Goal: Transaction & Acquisition: Purchase product/service

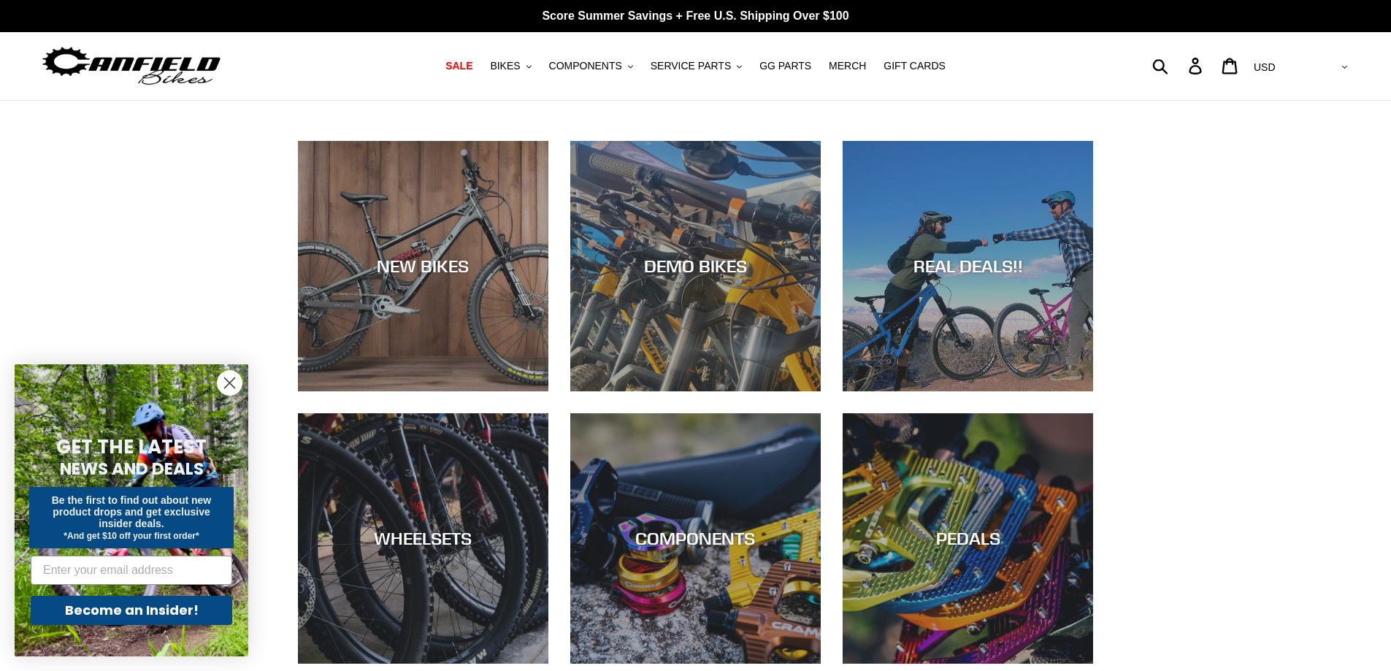
select select "EUR"
click at [1308, 54] on select "AED AFN ALL AMD ANG AUD AWG AZN BAM BBD BDT BGN BIF BND BOB BSD BWP BZD CAD CDF…" at bounding box center [1299, 67] width 103 height 27
click at [237, 377] on circle "Close dialog" at bounding box center [230, 383] width 24 height 24
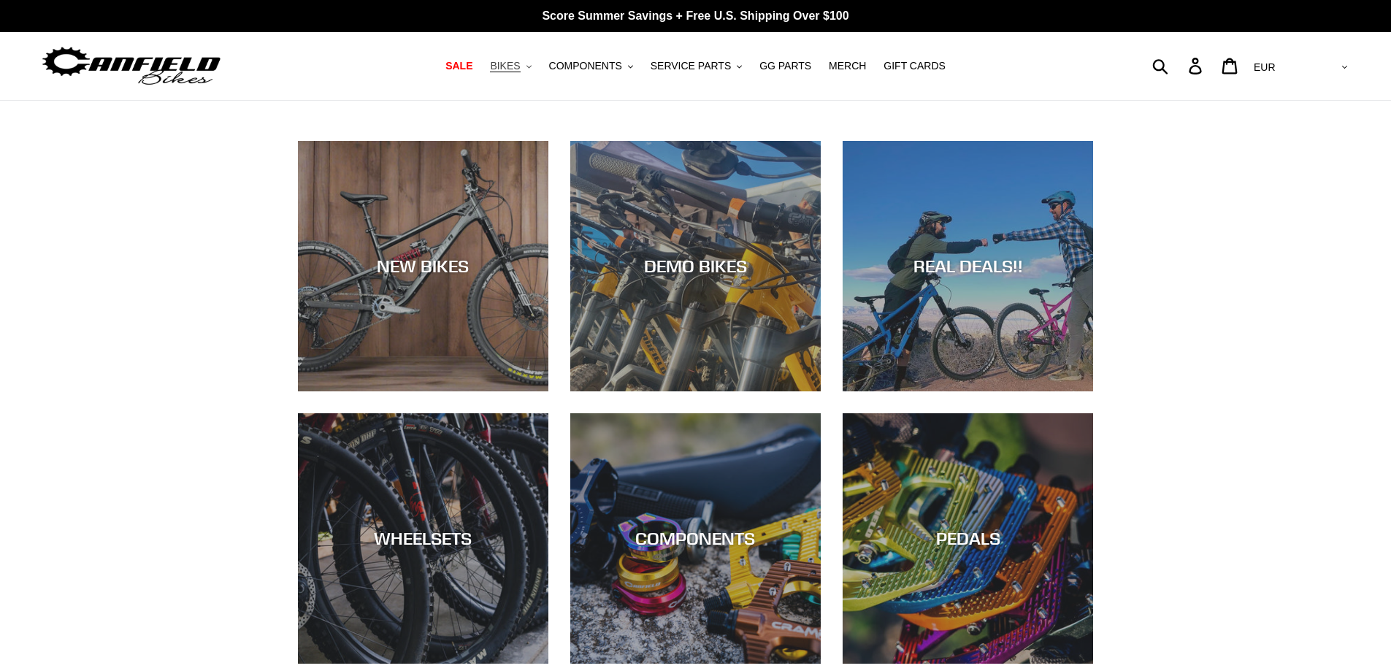
click at [531, 66] on icon ".cls-1{fill:#231f20}" at bounding box center [528, 66] width 5 height 5
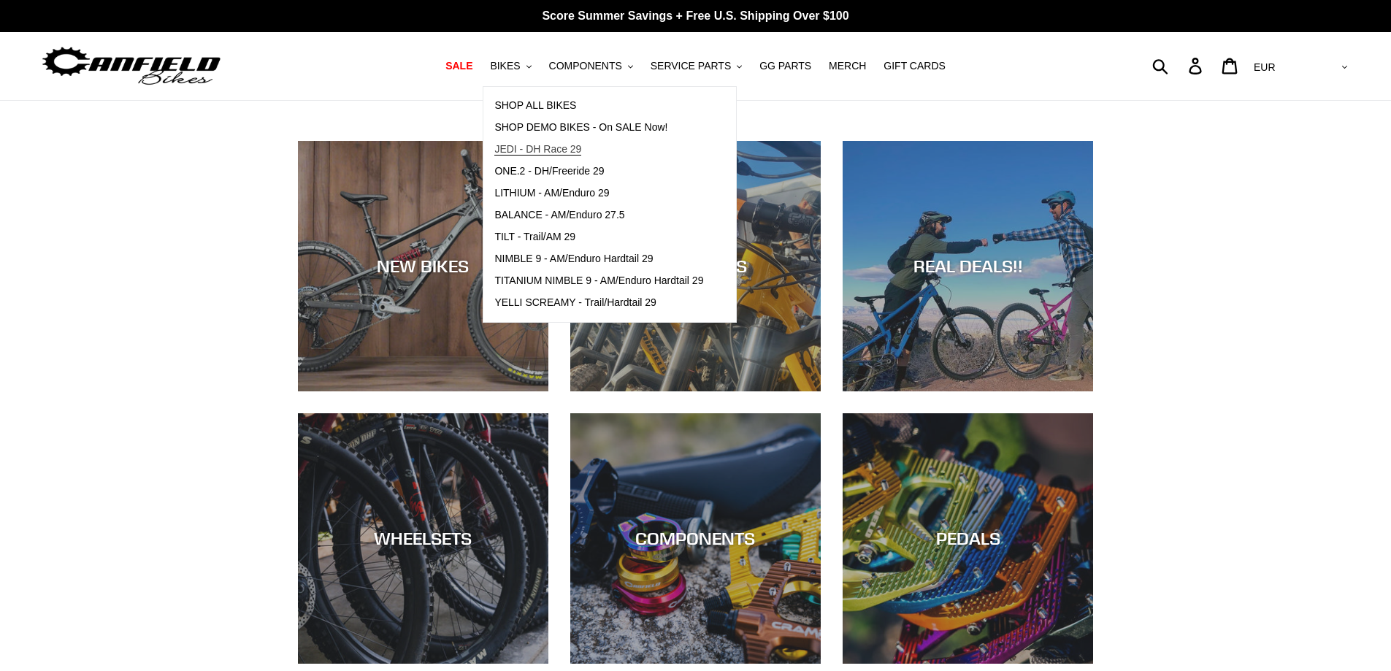
click at [575, 145] on span "JEDI - DH Race 29" at bounding box center [537, 149] width 87 height 12
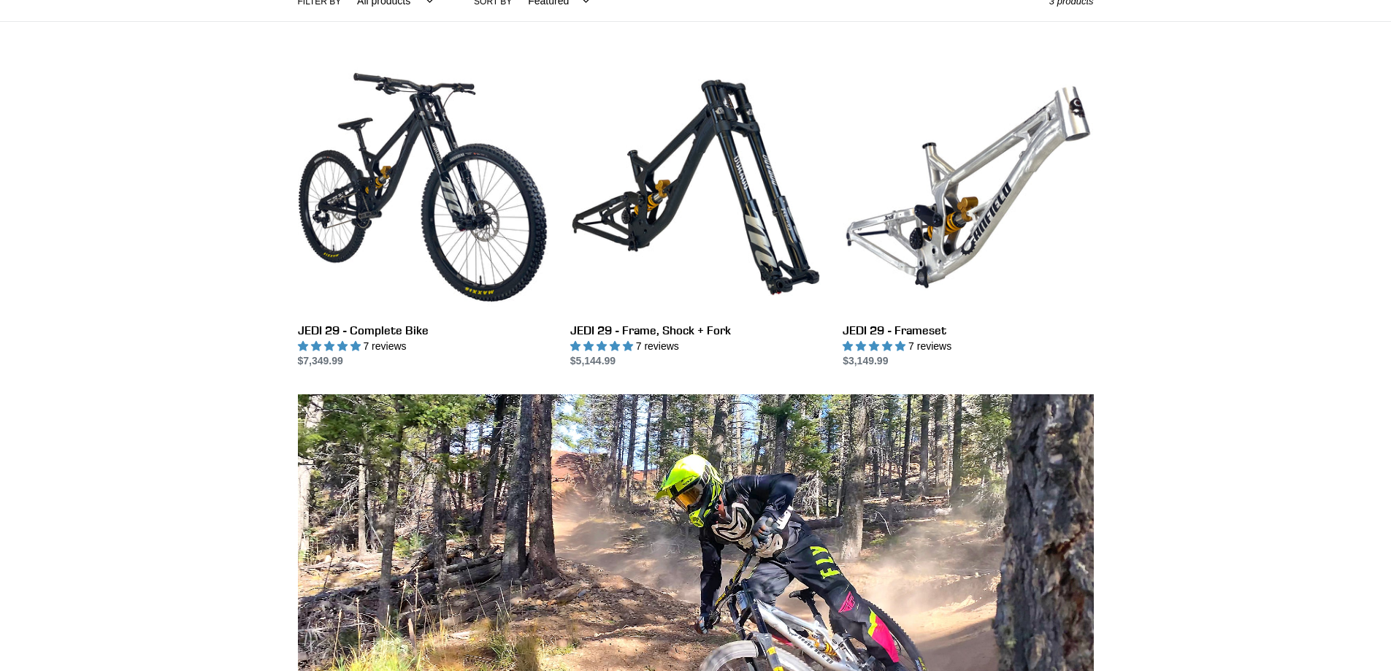
scroll to position [292, 0]
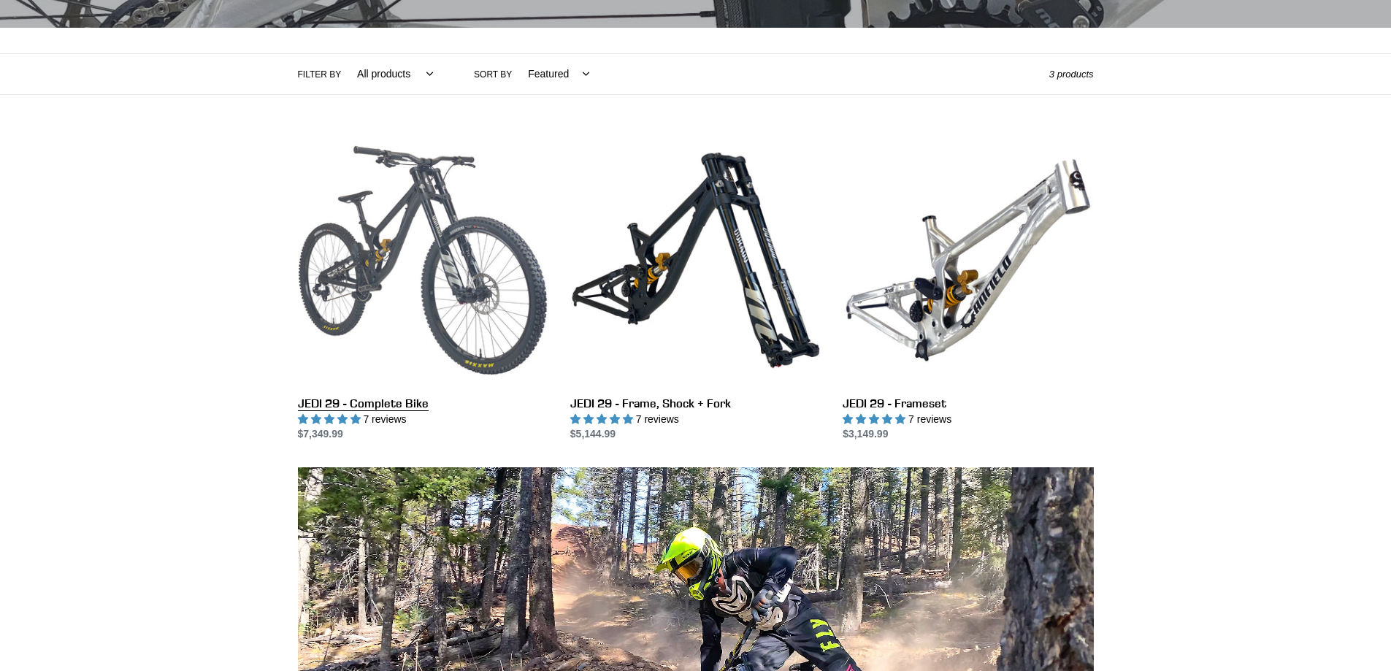
click at [385, 219] on link "JEDI 29 - Complete Bike" at bounding box center [423, 288] width 250 height 307
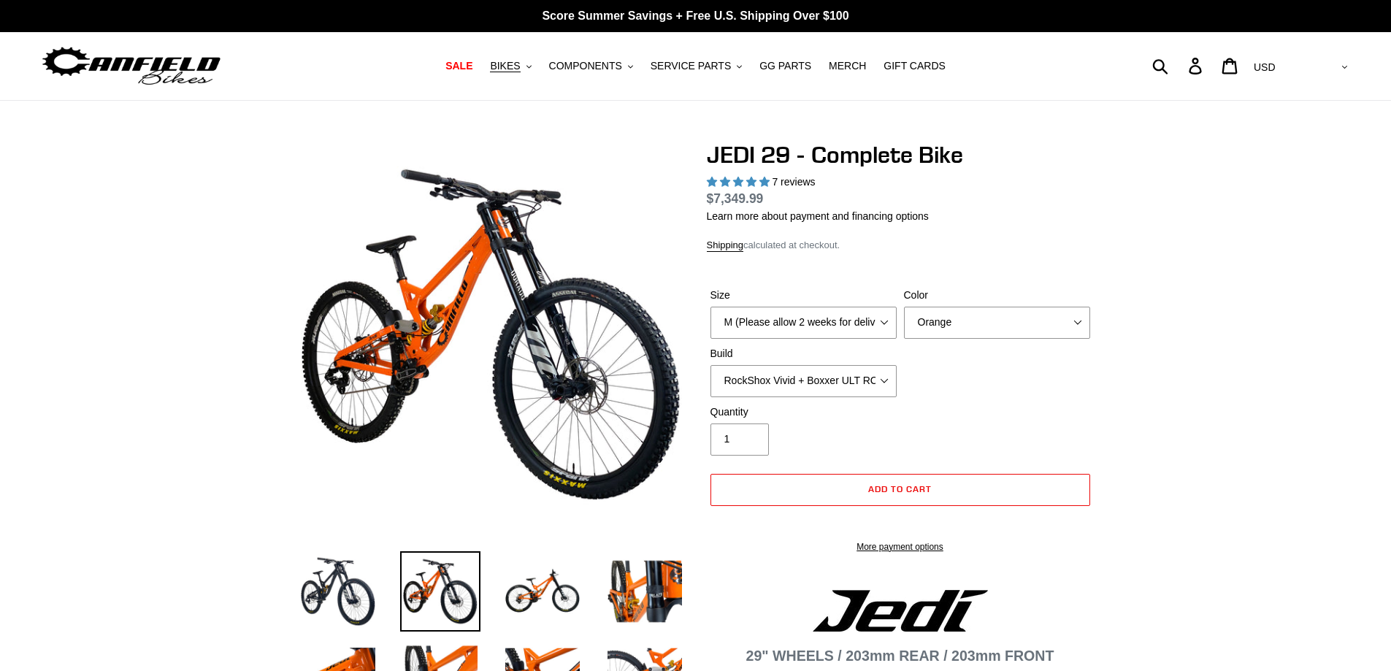
select select "highest-rating"
click at [880, 318] on select "M (Please allow 2 weeks for delivery) L (Please allow 2 weeks for delivery) XL …" at bounding box center [803, 323] width 186 height 32
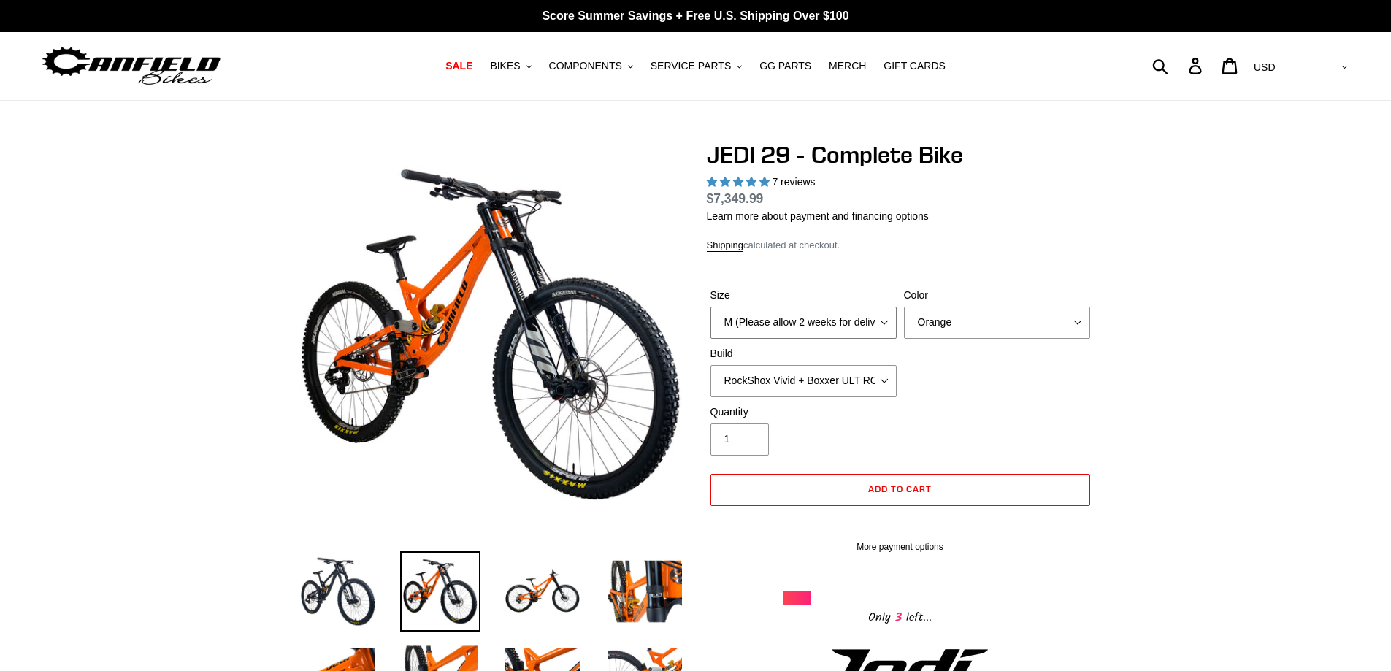
select select "L (Please allow 2 weeks for delivery)"
click at [710, 307] on select "M (Please allow 2 weeks for delivery) L (Please allow 2 weeks for delivery) XL …" at bounding box center [803, 323] width 186 height 32
click at [966, 325] on select "Orange Stealth Black Raw" at bounding box center [997, 323] width 186 height 32
click at [904, 307] on select "Orange Stealth Black Raw" at bounding box center [997, 323] width 186 height 32
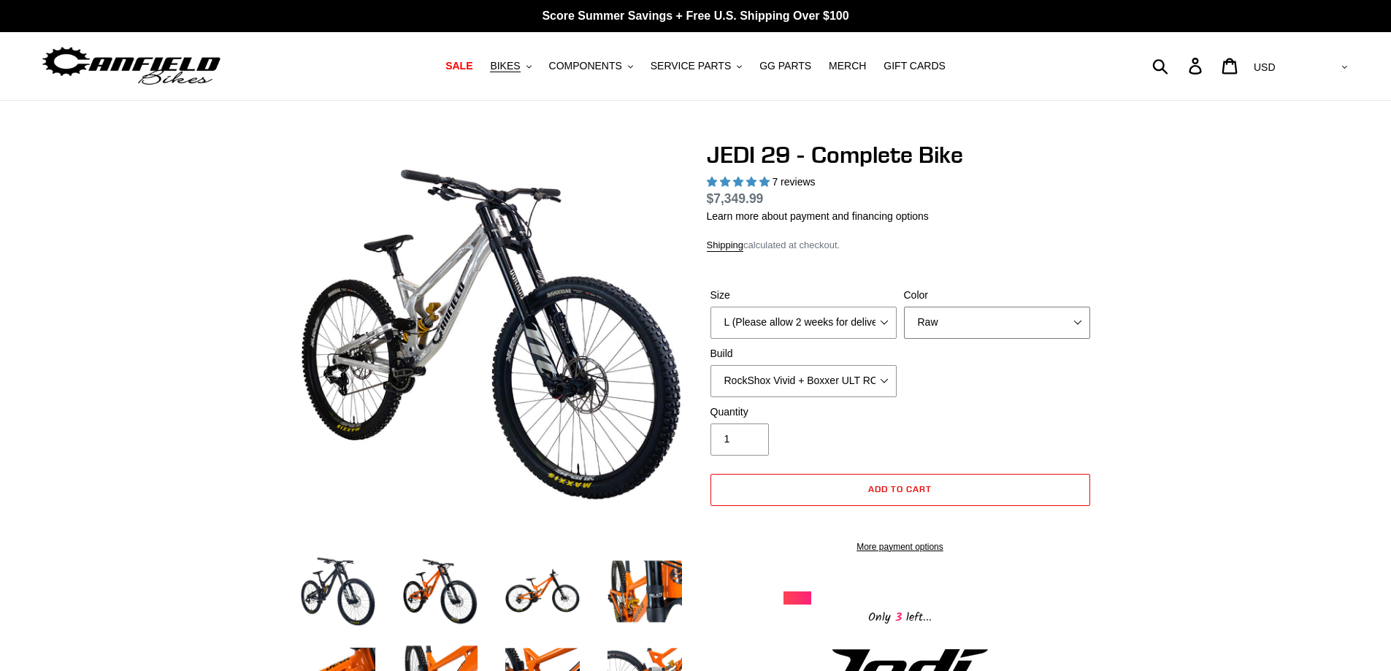
click at [946, 329] on select "Orange Stealth Black Raw" at bounding box center [997, 323] width 186 height 32
select select "Stealth Black"
click at [904, 307] on select "Orange Stealth Black Raw" at bounding box center [997, 323] width 186 height 32
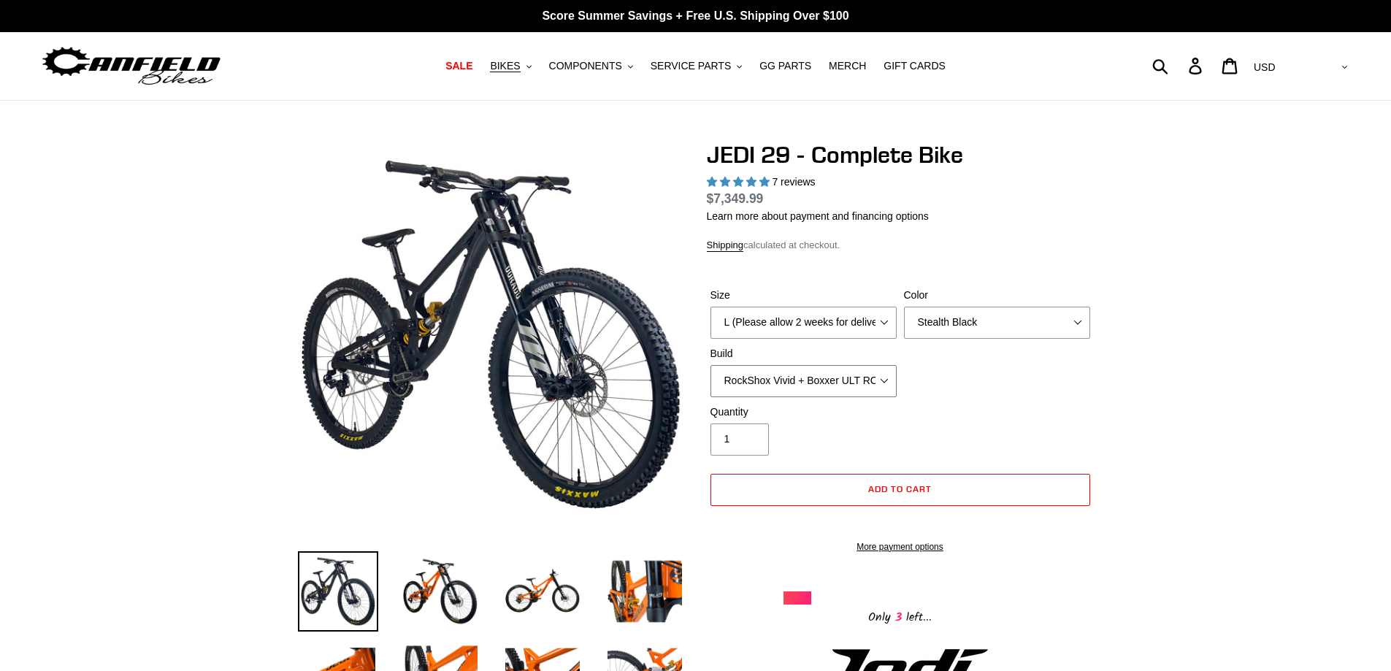
click at [878, 369] on select "RockShox Vivid + Boxxer ULT RC2 C3 200 + SRAM XO RockShox Vivid + Boxxer ULT RC…" at bounding box center [803, 381] width 186 height 32
click at [710, 365] on select "RockShox Vivid + Boxxer ULT RC2 C3 200 + SRAM XO RockShox Vivid + Boxxer ULT RC…" at bounding box center [803, 381] width 186 height 32
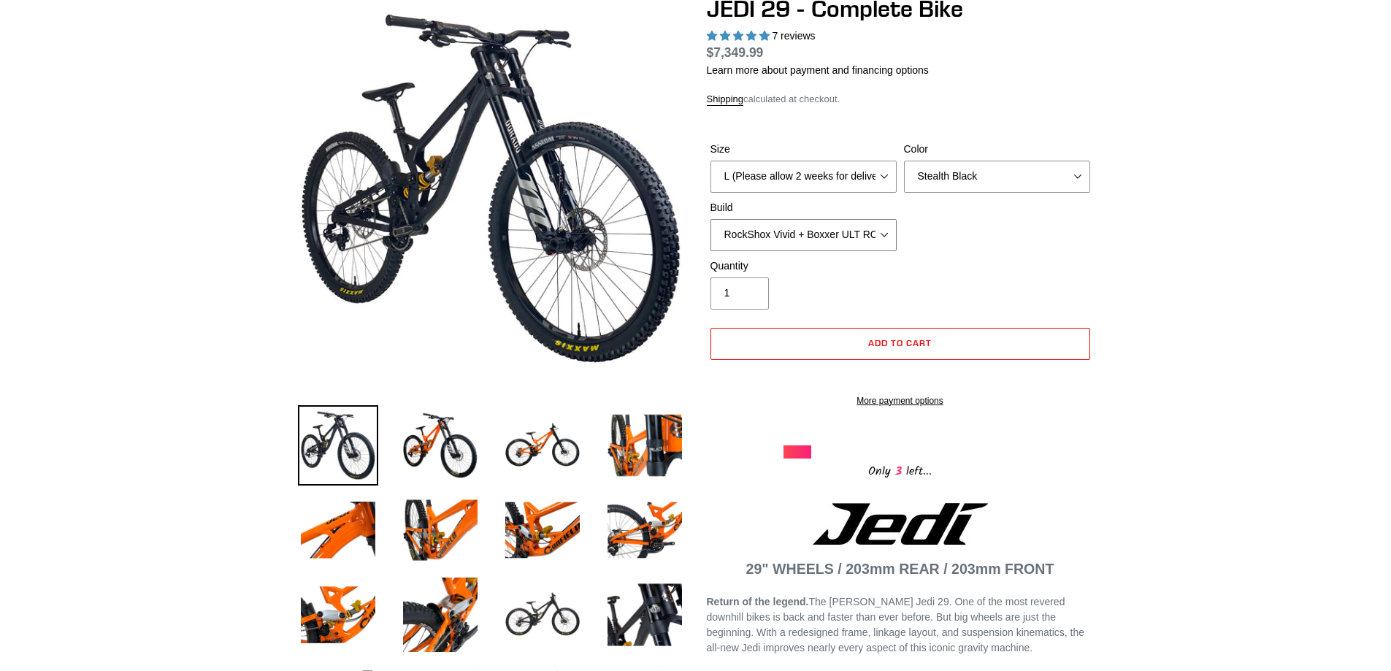
click at [838, 230] on select "RockShox Vivid + Boxxer ULT RC2 C3 200 + SRAM XO RockShox Vivid + Boxxer ULT RC…" at bounding box center [803, 235] width 186 height 32
click at [710, 219] on select "RockShox Vivid + Boxxer ULT RC2 C3 200 + SRAM XO RockShox Vivid + Boxxer ULT RC…" at bounding box center [803, 235] width 186 height 32
click at [821, 239] on select "RockShox Vivid + Boxxer ULT RC2 C3 200 + SRAM XO RockShox Vivid + Boxxer ULT RC…" at bounding box center [803, 235] width 186 height 32
click at [710, 219] on select "RockShox Vivid + Boxxer ULT RC2 C3 200 + SRAM XO RockShox Vivid + Boxxer ULT RC…" at bounding box center [803, 235] width 186 height 32
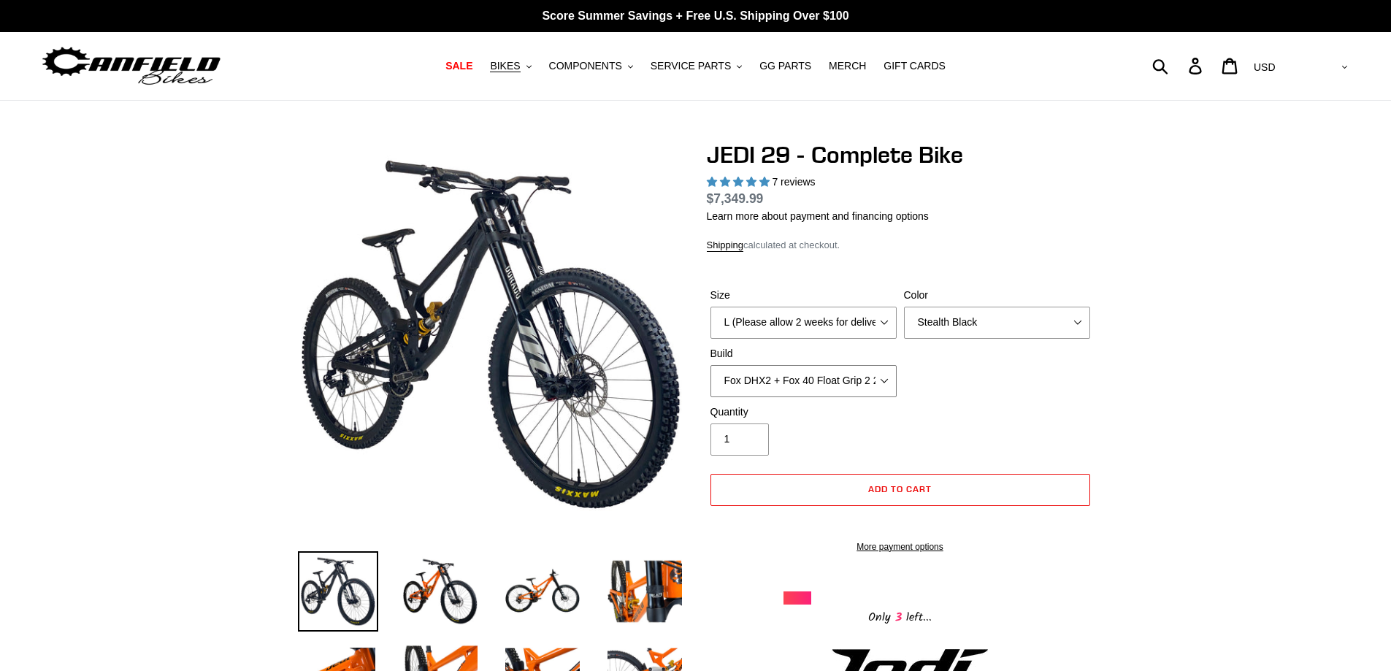
click at [838, 377] on select "RockShox Vivid + Boxxer ULT RC2 C3 200 + SRAM XO RockShox Vivid + Boxxer ULT RC…" at bounding box center [803, 381] width 186 height 32
select select "RockShox Vivid + Boxxer ULT RC2 C3 200 + SRAM XO"
click at [710, 365] on select "RockShox Vivid + Boxxer ULT RC2 C3 200 + SRAM XO RockShox Vivid + Boxxer ULT RC…" at bounding box center [803, 381] width 186 height 32
click at [834, 385] on select "RockShox Vivid + Boxxer ULT RC2 C3 200 + SRAM XO RockShox Vivid + Boxxer ULT RC…" at bounding box center [803, 381] width 186 height 32
click at [964, 380] on div "Size M (Please allow 2 weeks for delivery) L (Please allow 2 weeks for delivery…" at bounding box center [900, 346] width 387 height 117
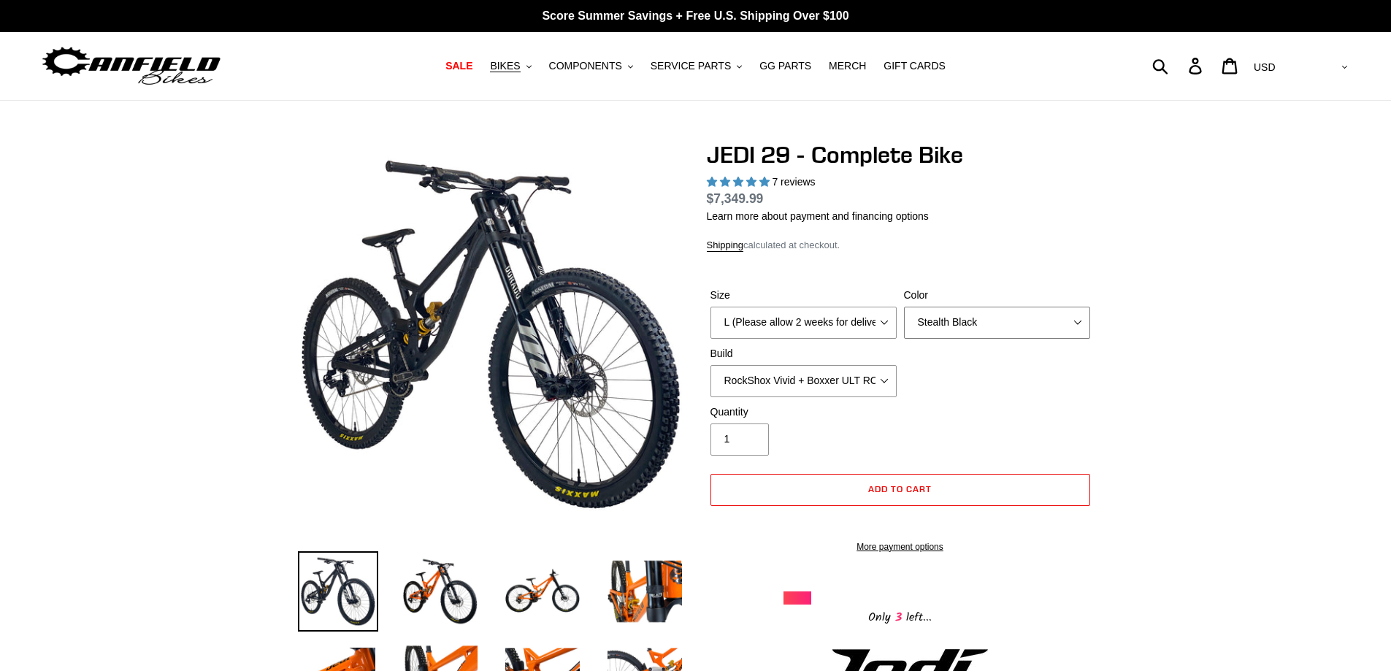
click at [967, 324] on select "Orange Stealth Black Raw" at bounding box center [997, 323] width 186 height 32
click at [904, 307] on select "Orange Stealth Black Raw" at bounding box center [997, 323] width 186 height 32
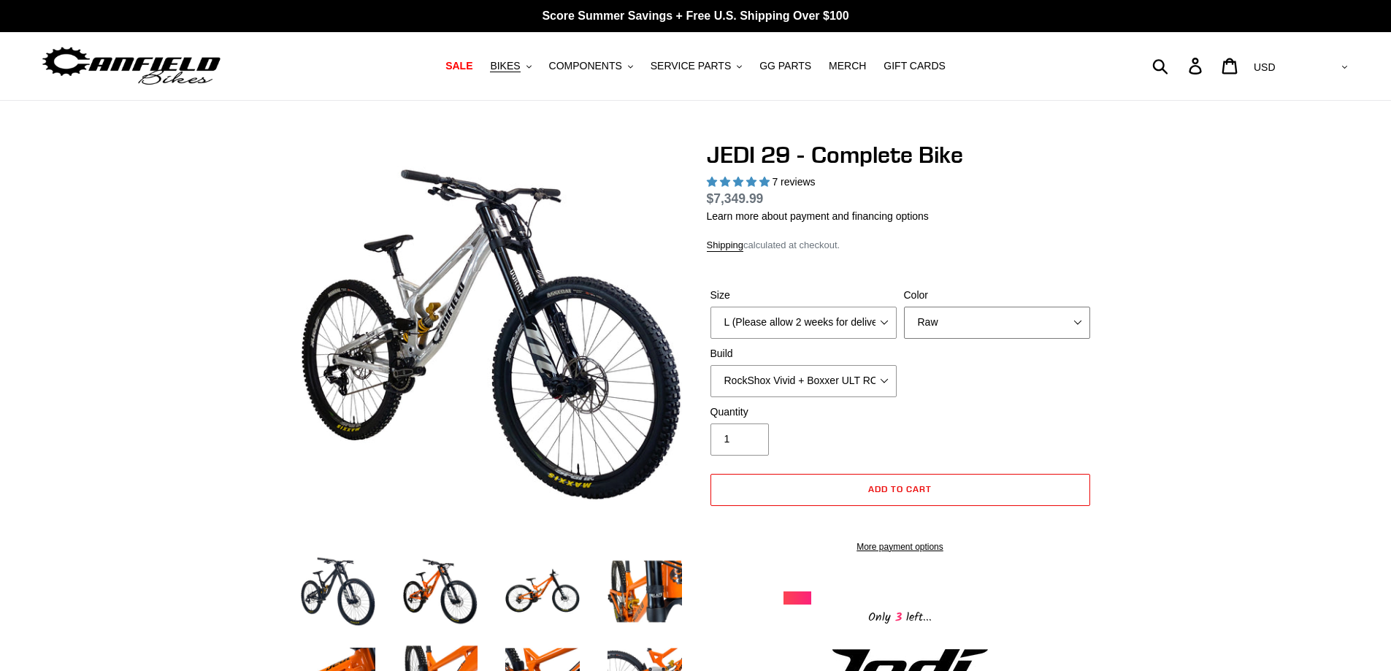
click at [966, 315] on select "Orange Stealth Black Raw" at bounding box center [997, 323] width 186 height 32
click at [904, 307] on select "Orange Stealth Black Raw" at bounding box center [997, 323] width 186 height 32
click at [958, 318] on select "Orange Stealth Black Raw" at bounding box center [997, 323] width 186 height 32
select select "Stealth Black"
click at [904, 307] on select "Orange Stealth Black Raw" at bounding box center [997, 323] width 186 height 32
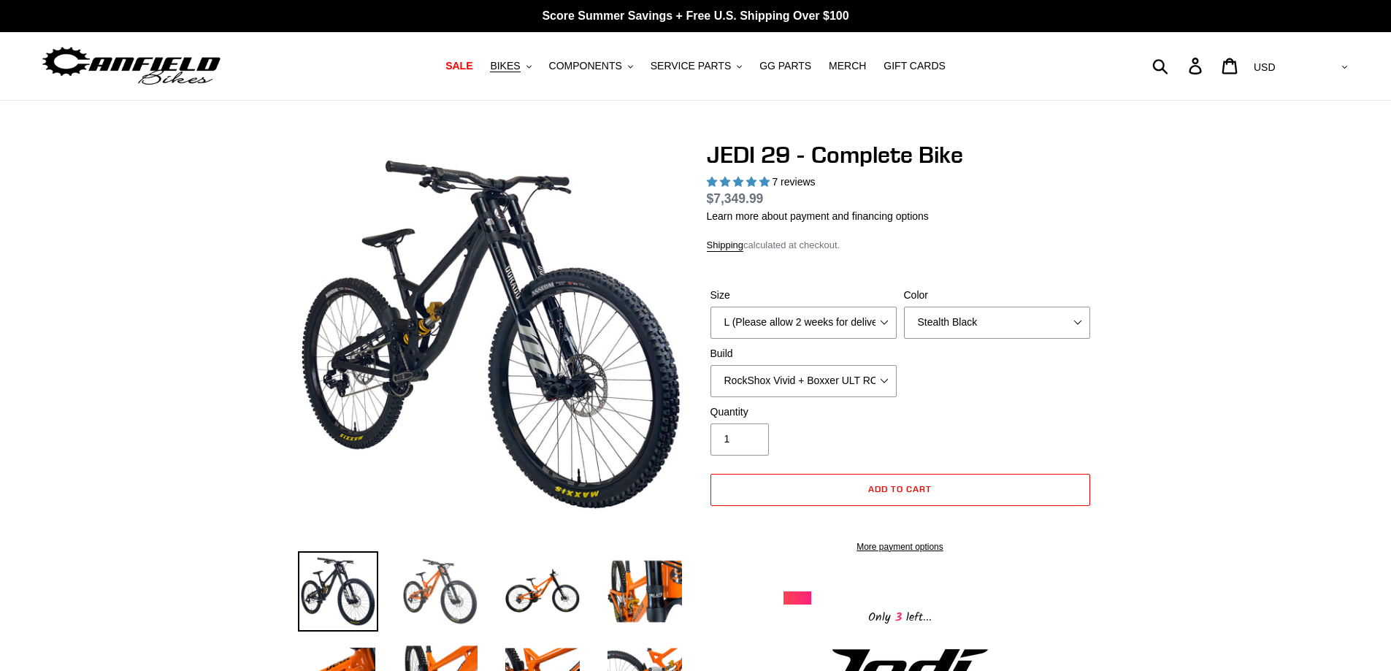
click at [451, 565] on img at bounding box center [440, 591] width 80 height 80
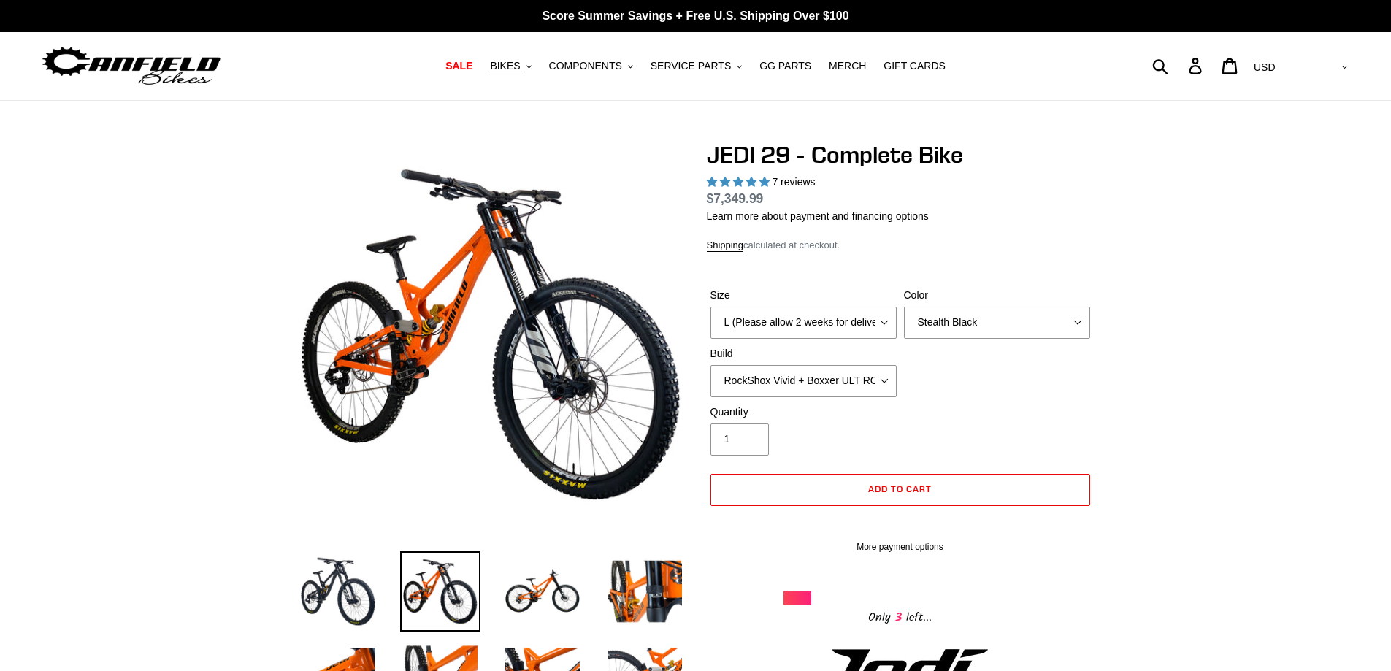
scroll to position [146, 0]
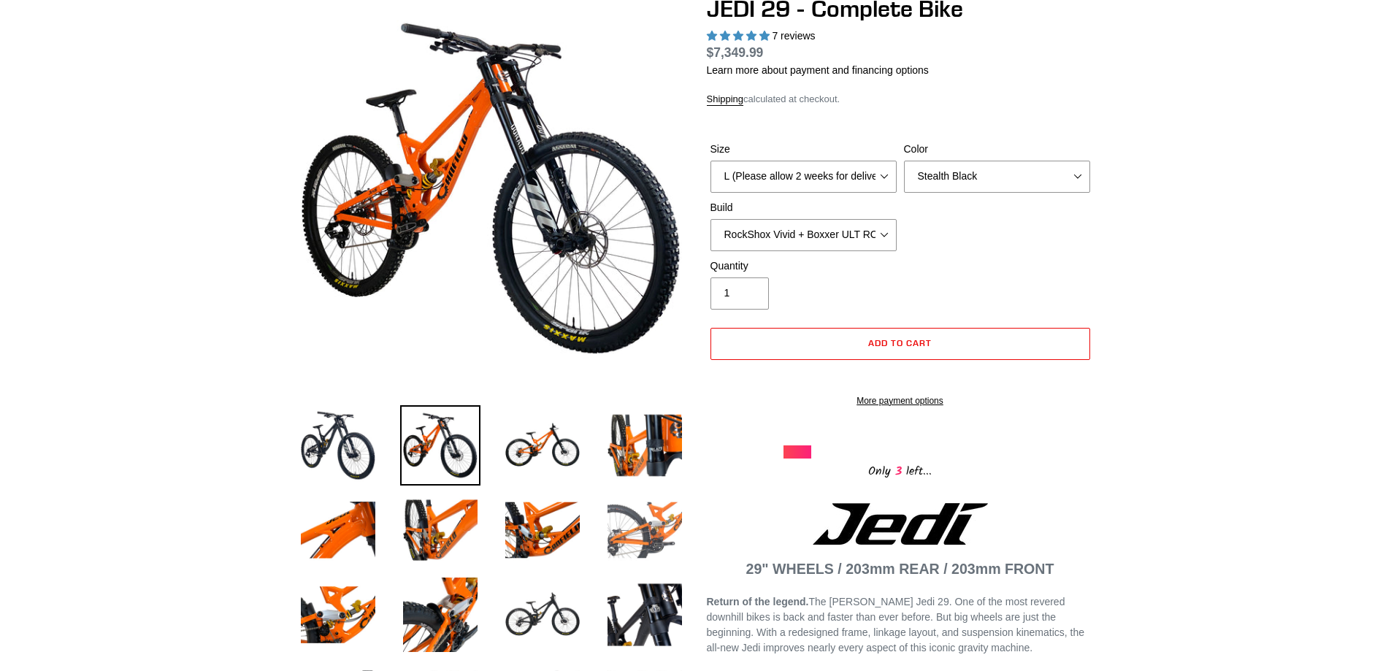
click at [640, 518] on img at bounding box center [645, 530] width 80 height 80
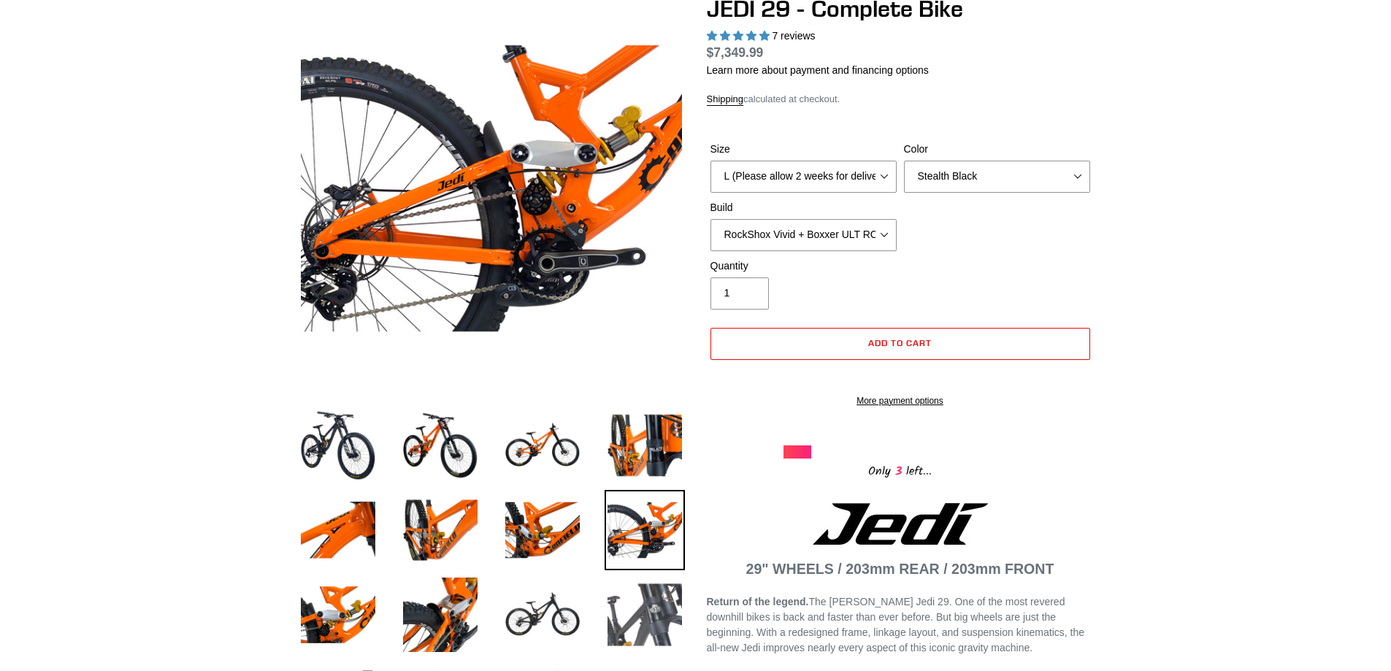
click at [618, 605] on img at bounding box center [645, 615] width 80 height 80
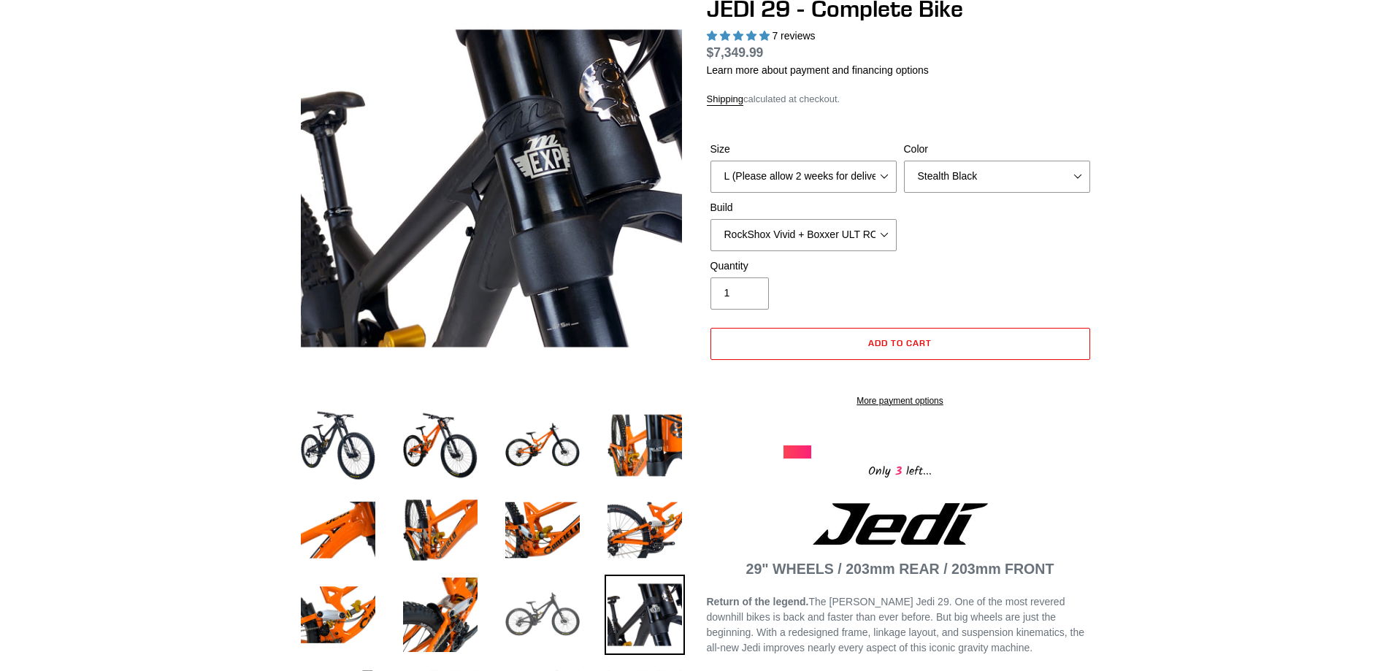
click at [531, 618] on img at bounding box center [542, 615] width 80 height 80
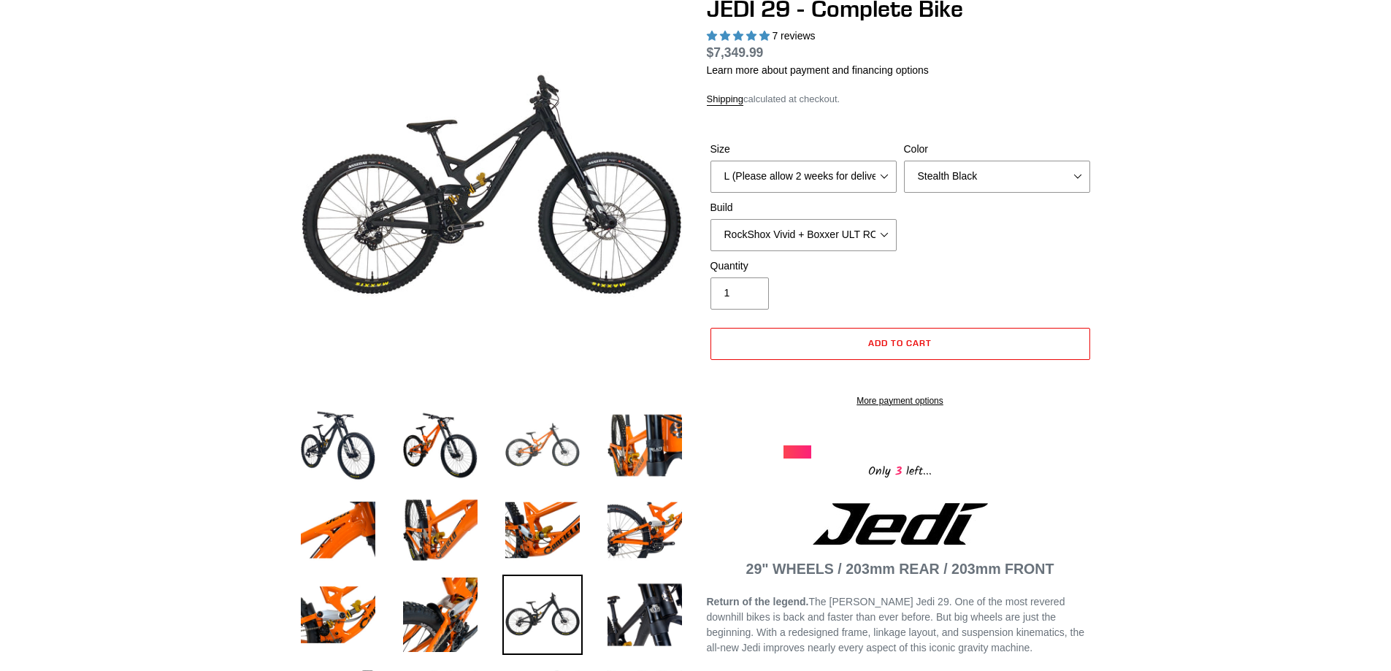
scroll to position [0, 0]
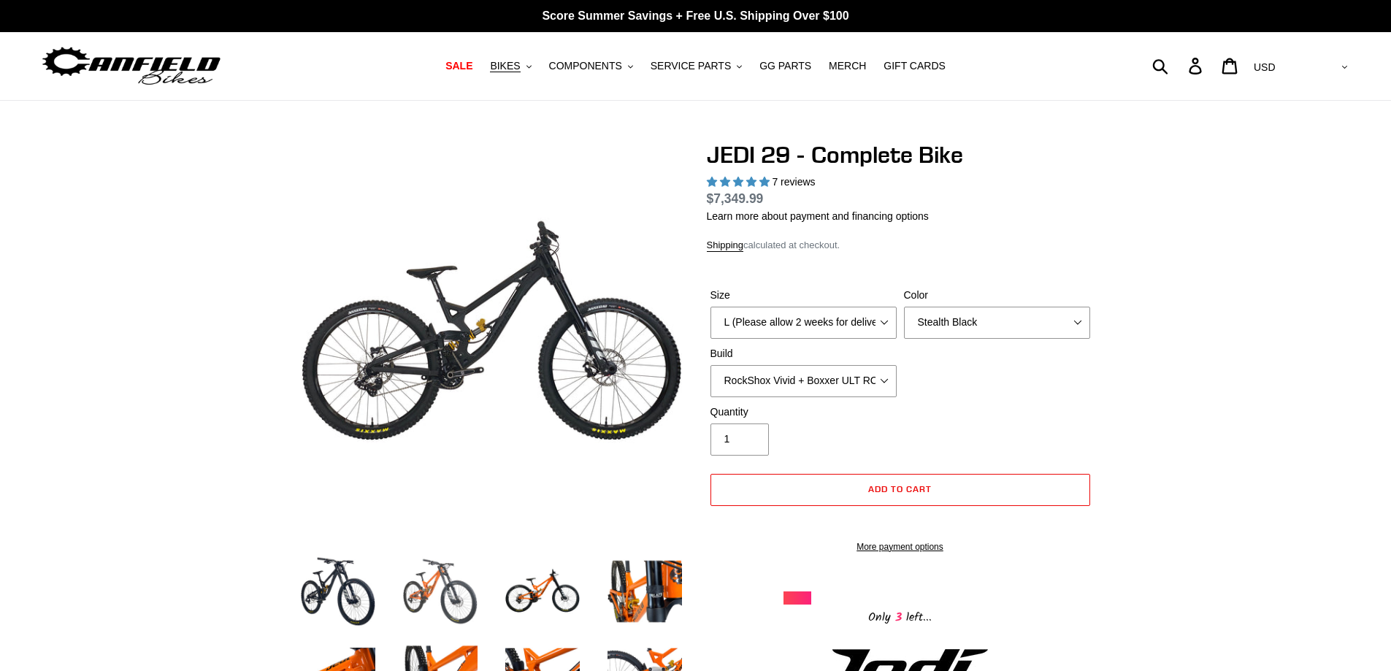
click at [435, 590] on img at bounding box center [440, 591] width 80 height 80
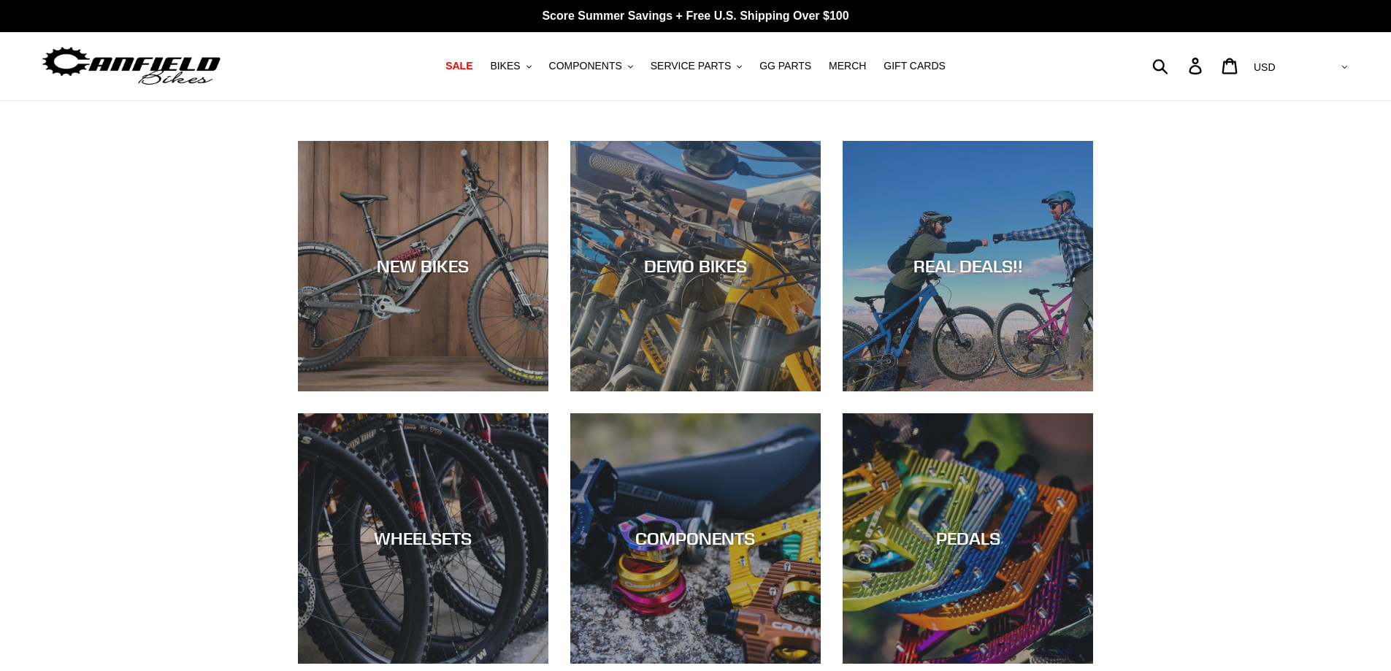
click at [472, 64] on span "SALE" at bounding box center [458, 66] width 27 height 12
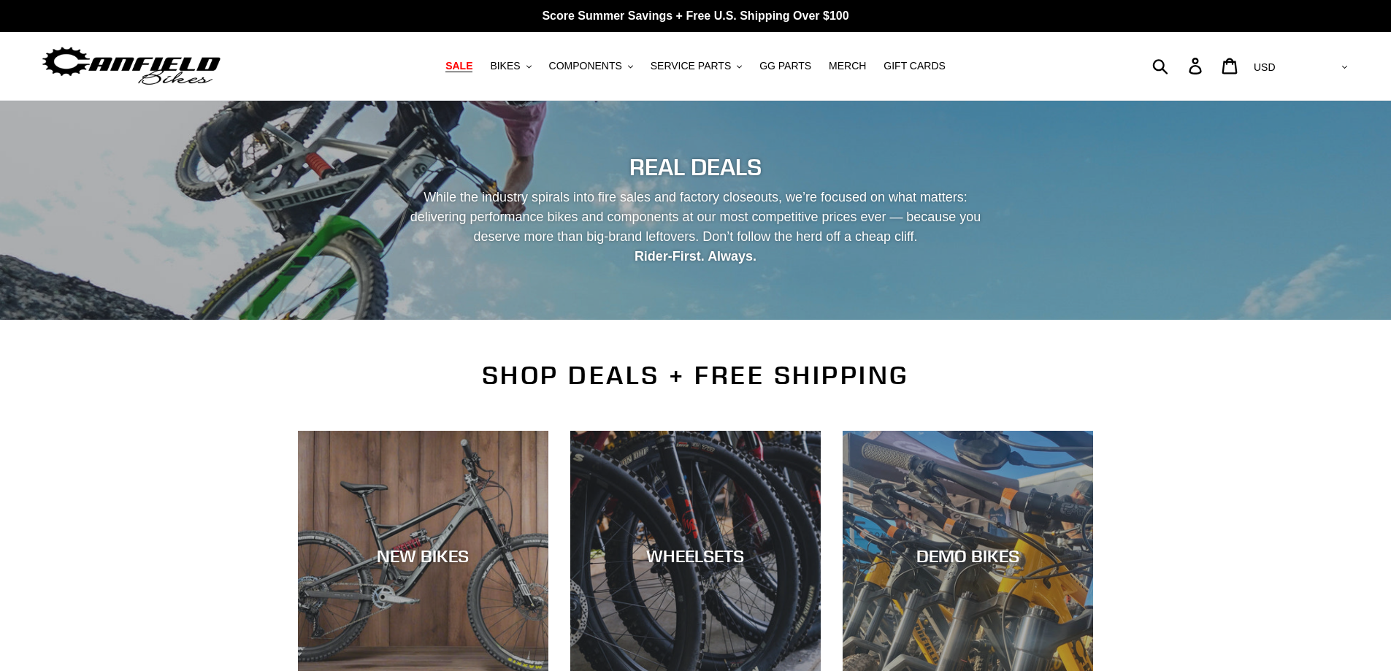
click at [1337, 64] on select "AED AFN ALL AMD ANG AUD AWG AZN BAM BBD BDT BGN BIF BND BOB BSD BWP BZD CAD CDF…" at bounding box center [1299, 67] width 103 height 27
select select "EUR"
click at [1308, 54] on select "AED AFN ALL AMD ANG AUD AWG AZN BAM BBD BDT BGN BIF BND BOB BSD BWP BZD CAD CDF…" at bounding box center [1299, 67] width 103 height 27
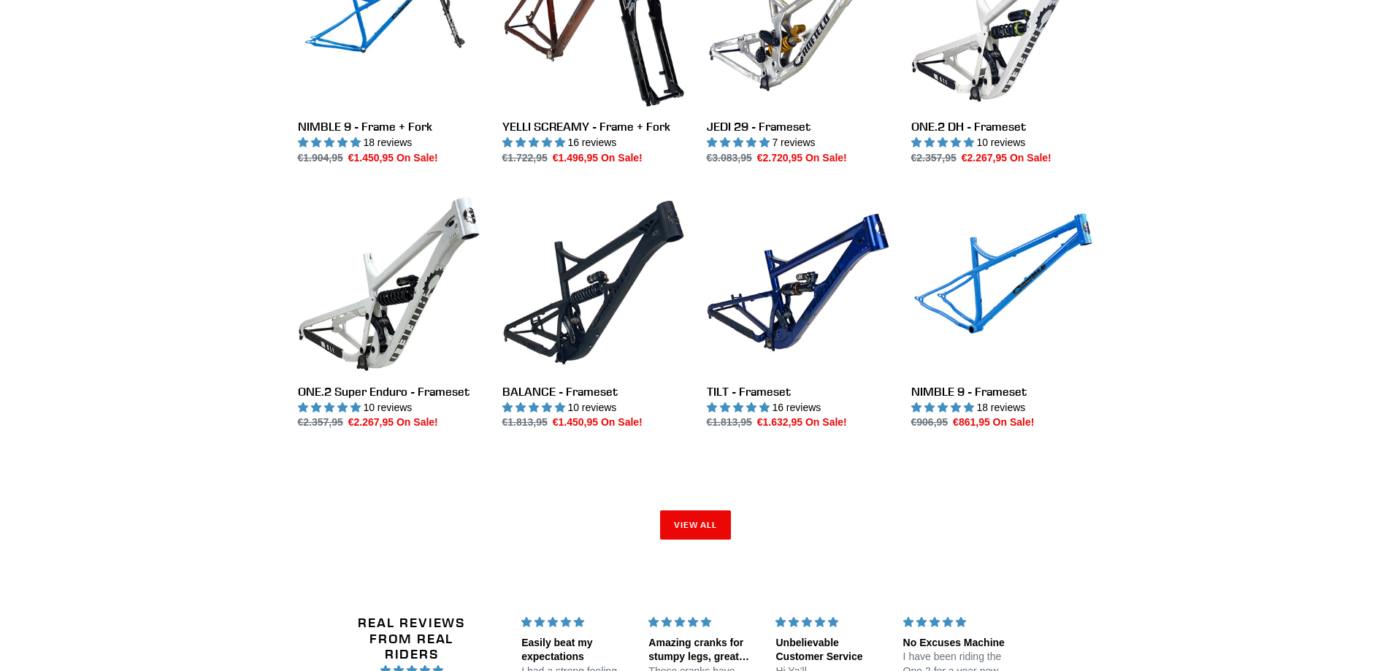
scroll to position [1679, 0]
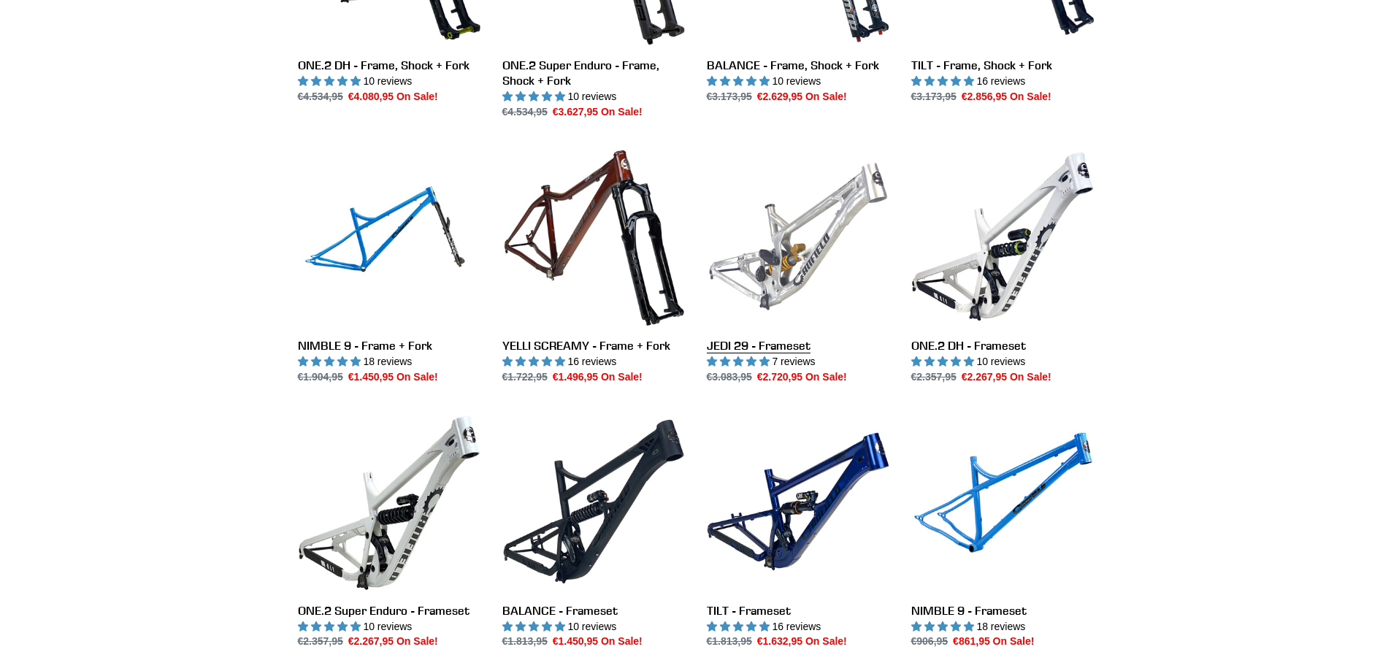
click at [793, 242] on link "JEDI 29 - Frameset" at bounding box center [798, 264] width 183 height 239
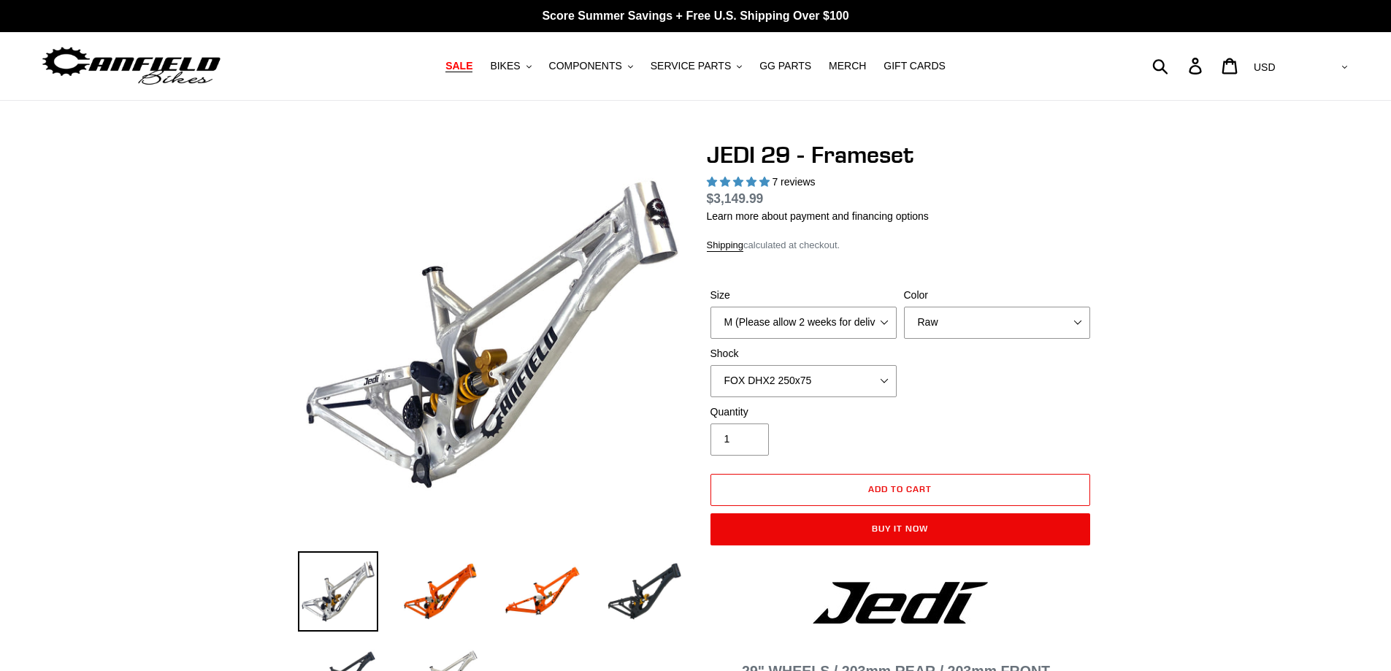
select select "highest-rating"
drag, startPoint x: 0, startPoint y: 0, endPoint x: 834, endPoint y: 314, distance: 891.6
click at [834, 314] on select "M (Please allow 2 weeks for delivery) L (Please allow 2 weeks for delivery) XL" at bounding box center [803, 323] width 186 height 32
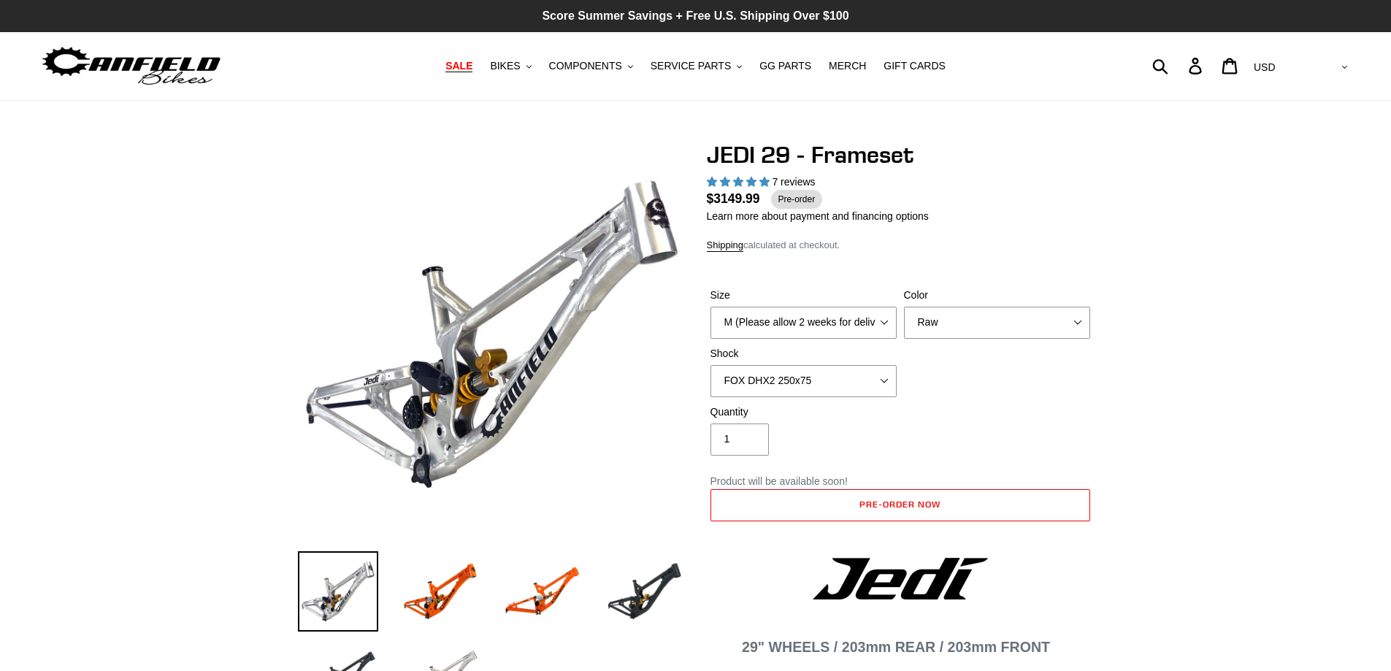
click at [757, 18] on p "Score Summer Savings + Free U.S. Shipping Over $100" at bounding box center [695, 16] width 1391 height 32
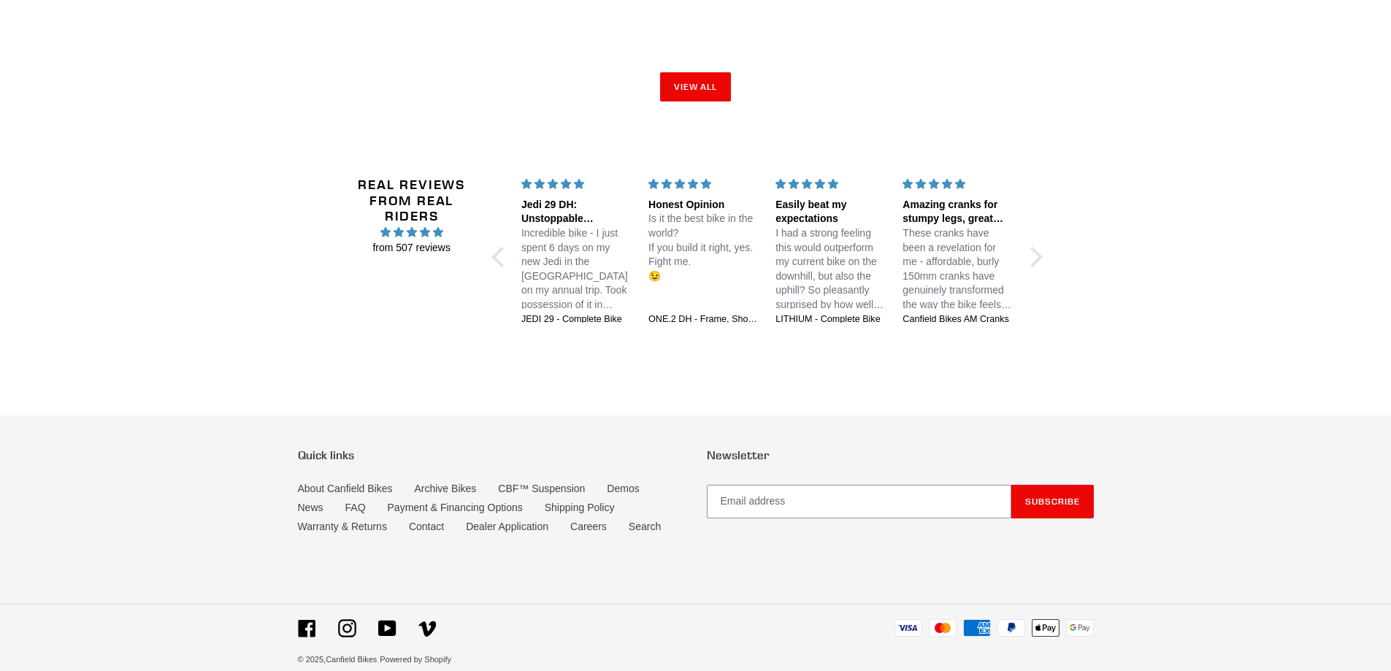
scroll to position [2354, 0]
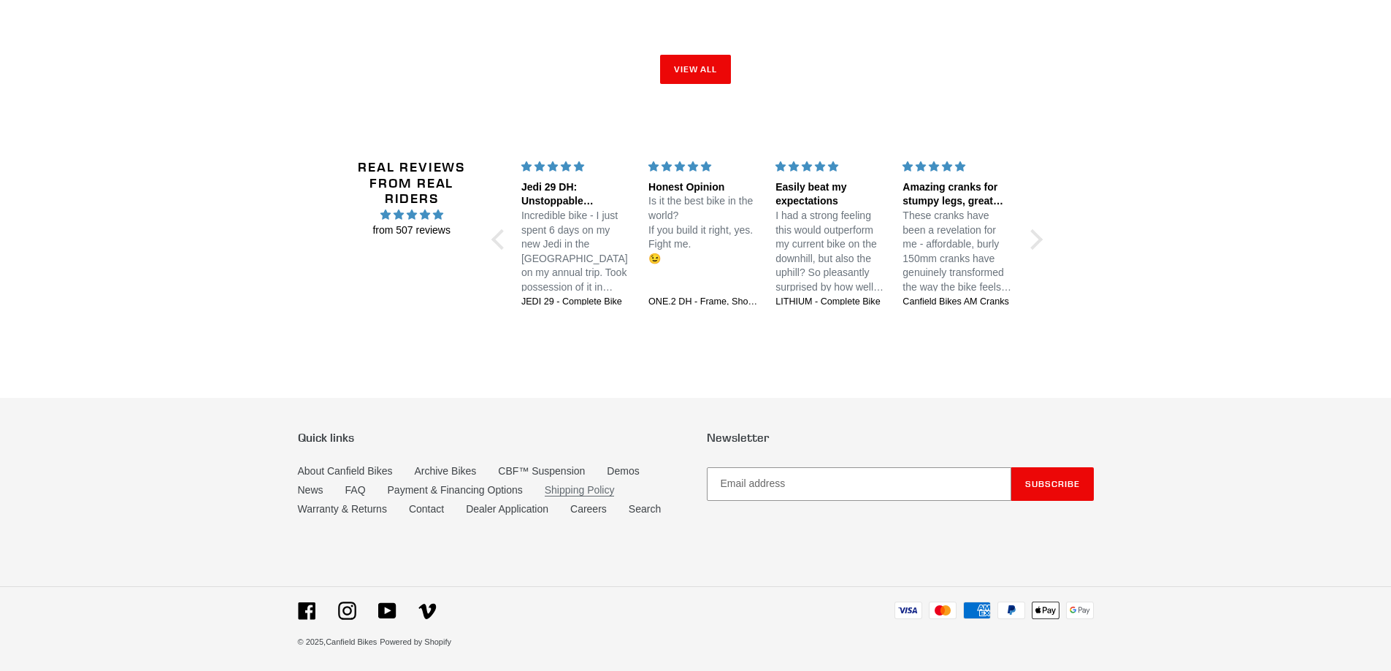
click at [567, 484] on link "Shipping Policy" at bounding box center [580, 490] width 70 height 12
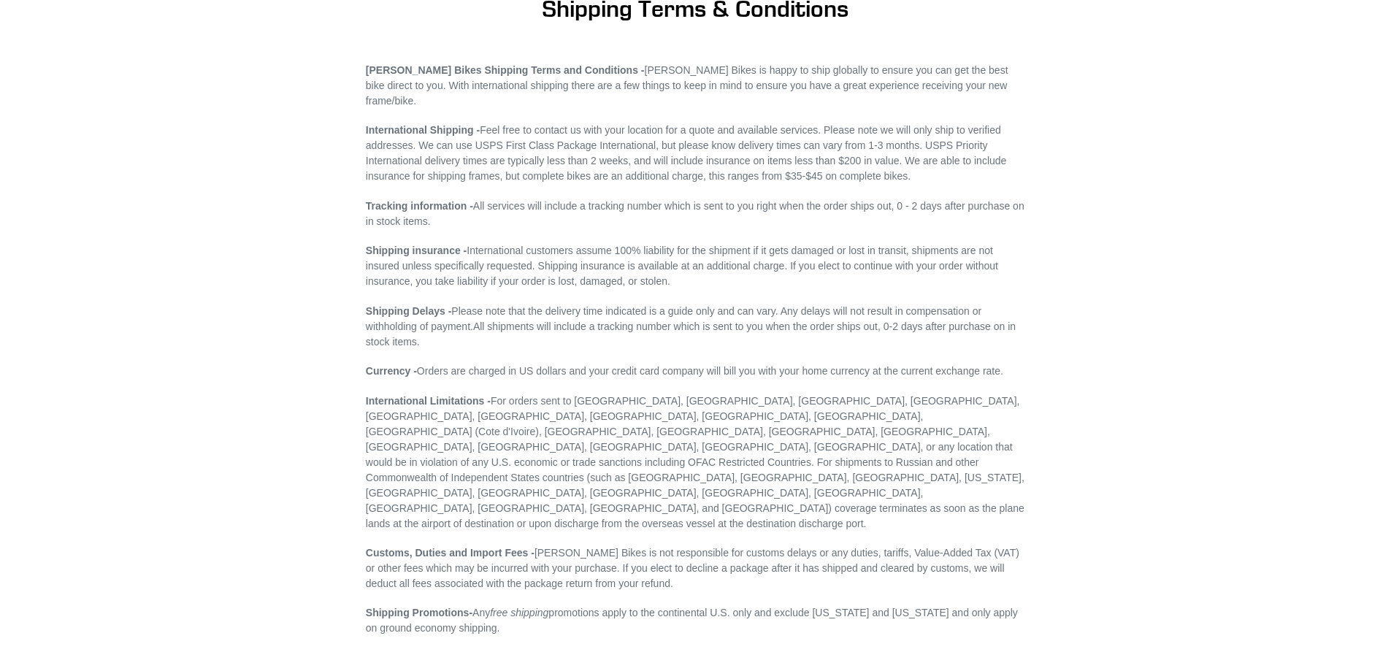
scroll to position [366, 0]
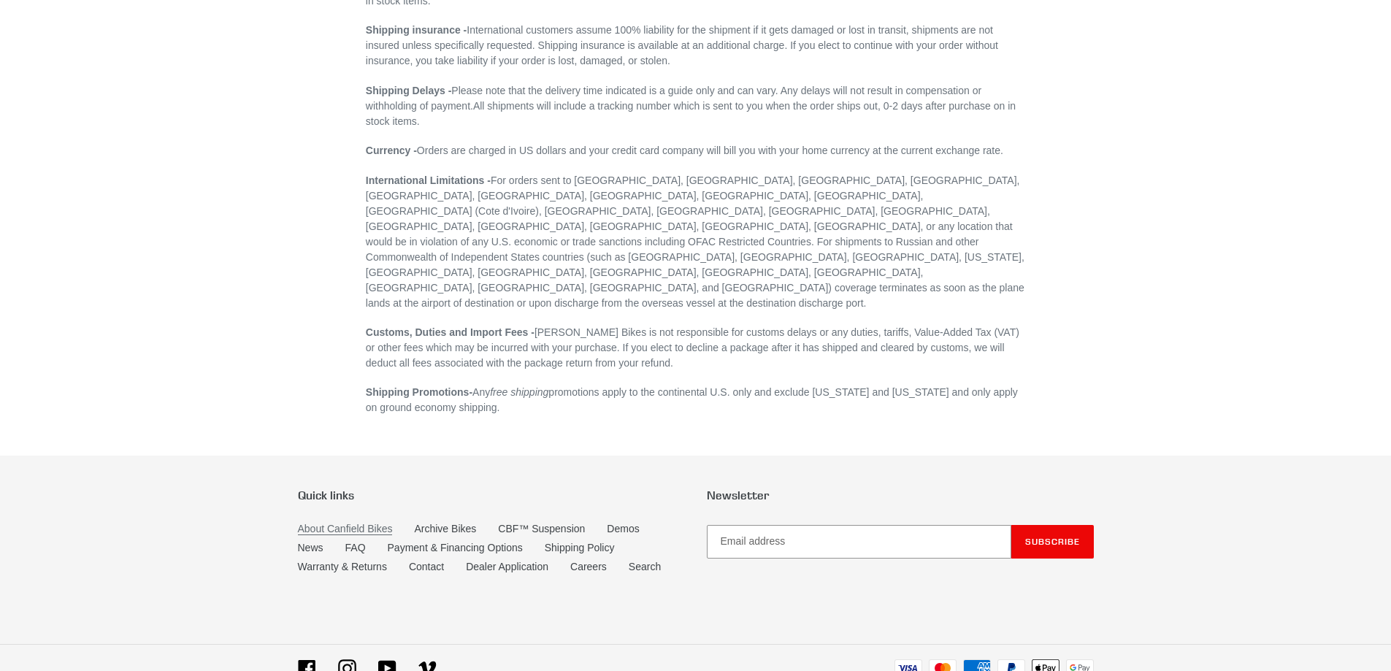
click at [319, 523] on link "About Canfield Bikes" at bounding box center [345, 529] width 95 height 12
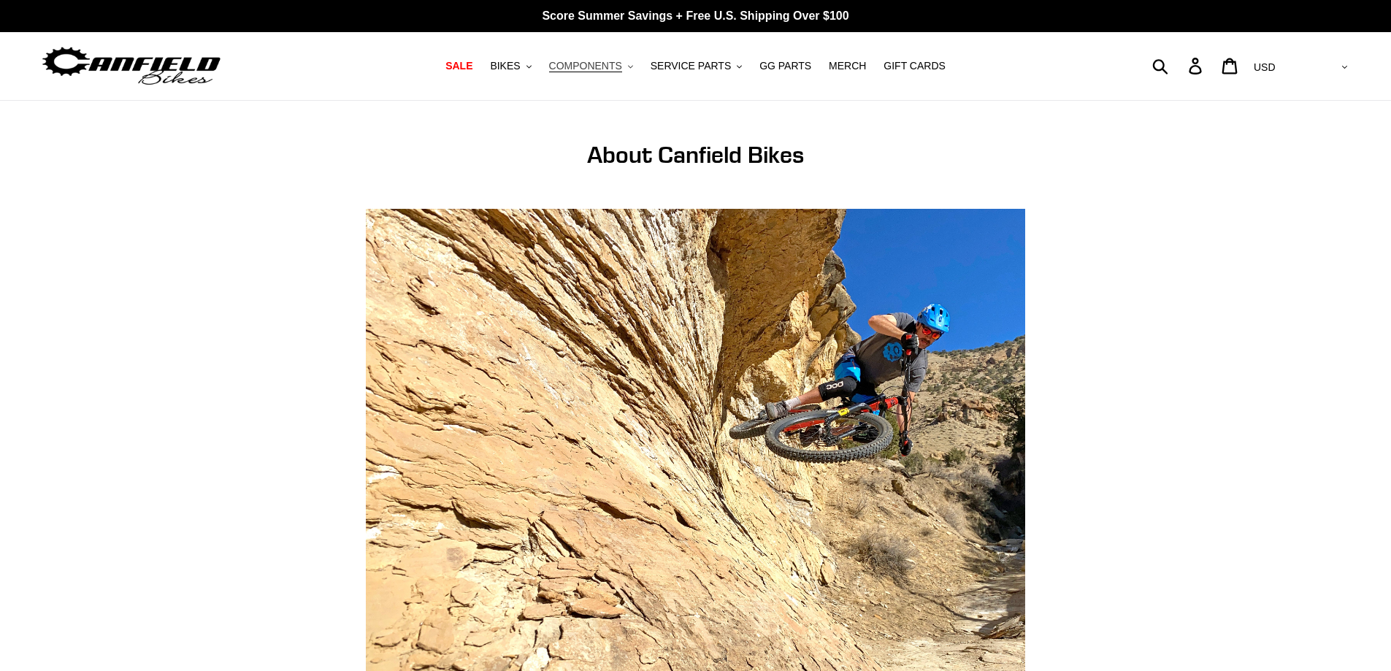
click at [630, 69] on button "COMPONENTS .cls-1{fill:#231f20}" at bounding box center [591, 66] width 99 height 20
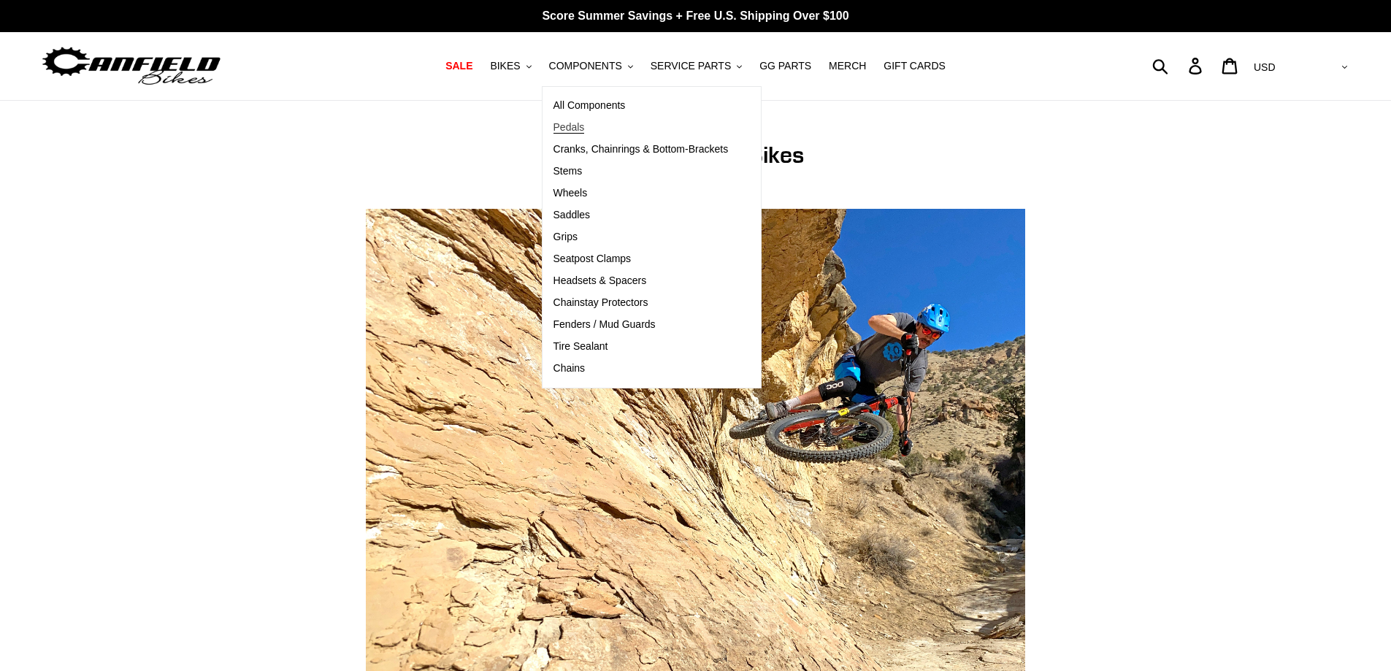
click at [585, 128] on span "Pedals" at bounding box center [568, 127] width 31 height 12
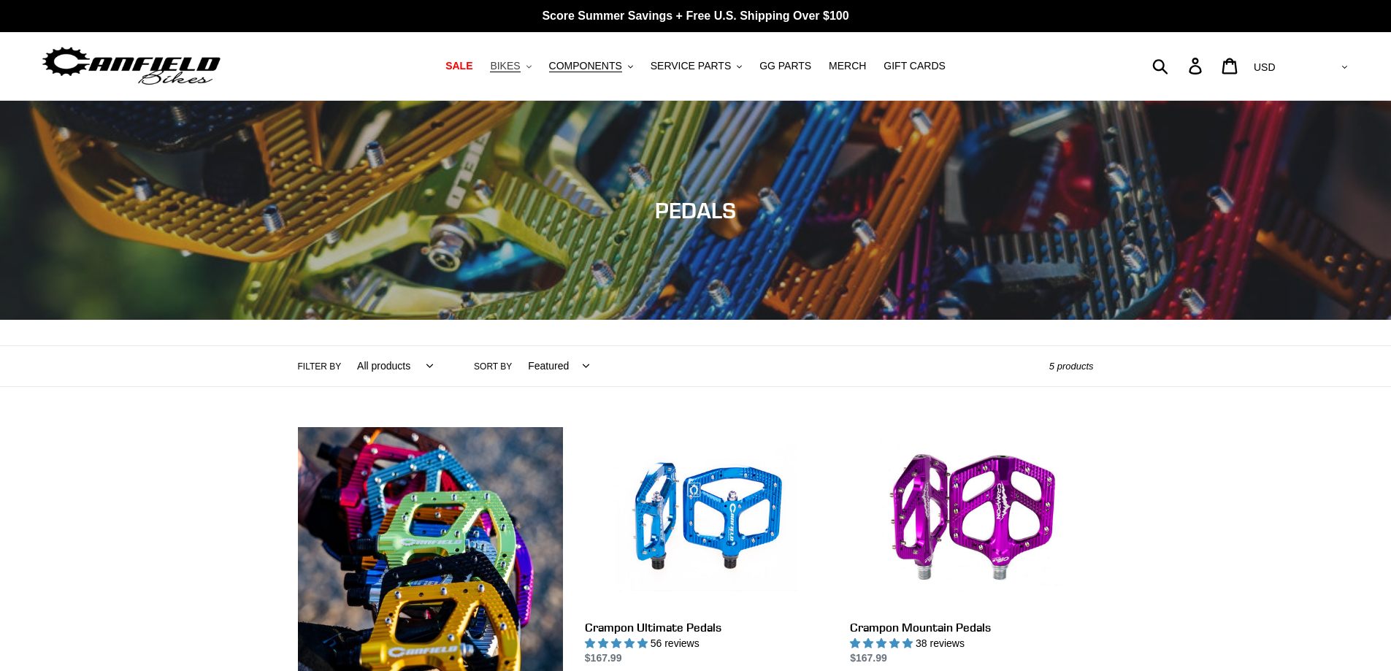
click at [538, 66] on button "BIKES .cls-1{fill:#231f20}" at bounding box center [510, 66] width 55 height 20
